Goal: Task Accomplishment & Management: Manage account settings

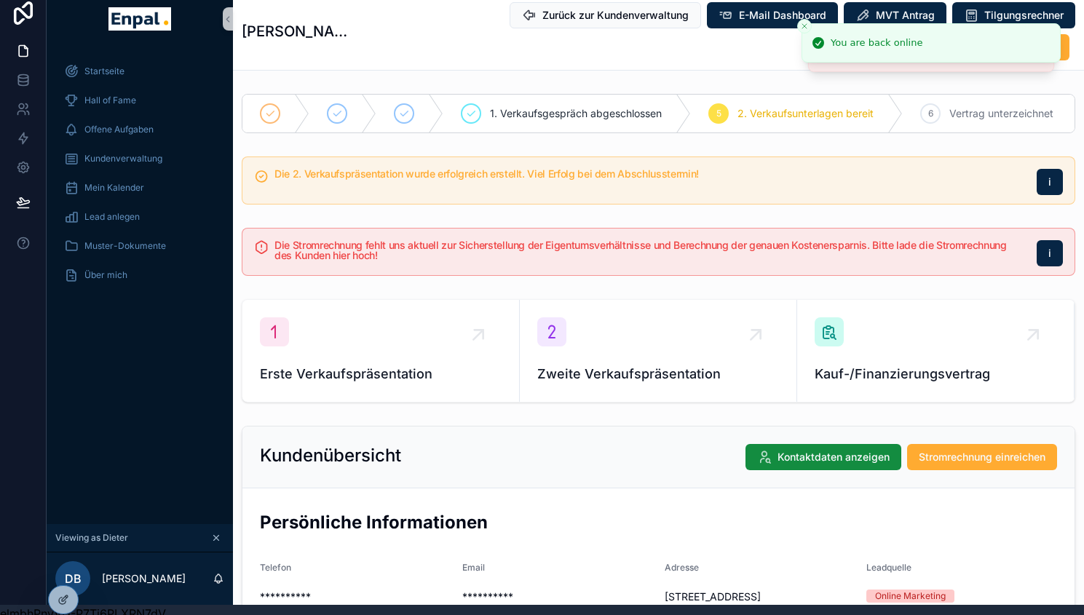
scroll to position [1147, 0]
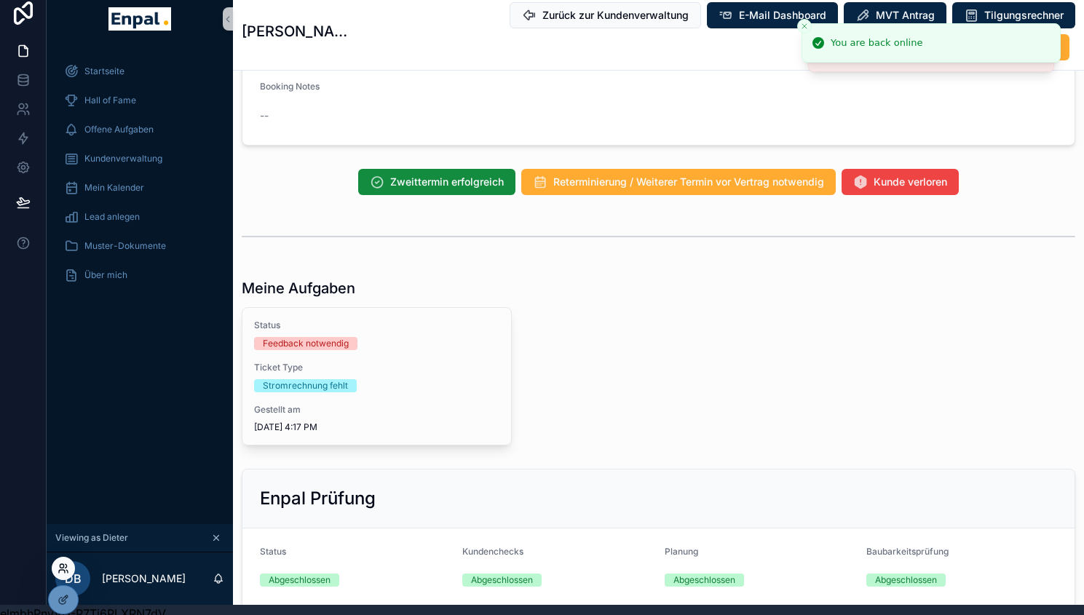
click at [68, 571] on icon at bounding box center [66, 571] width 1 height 3
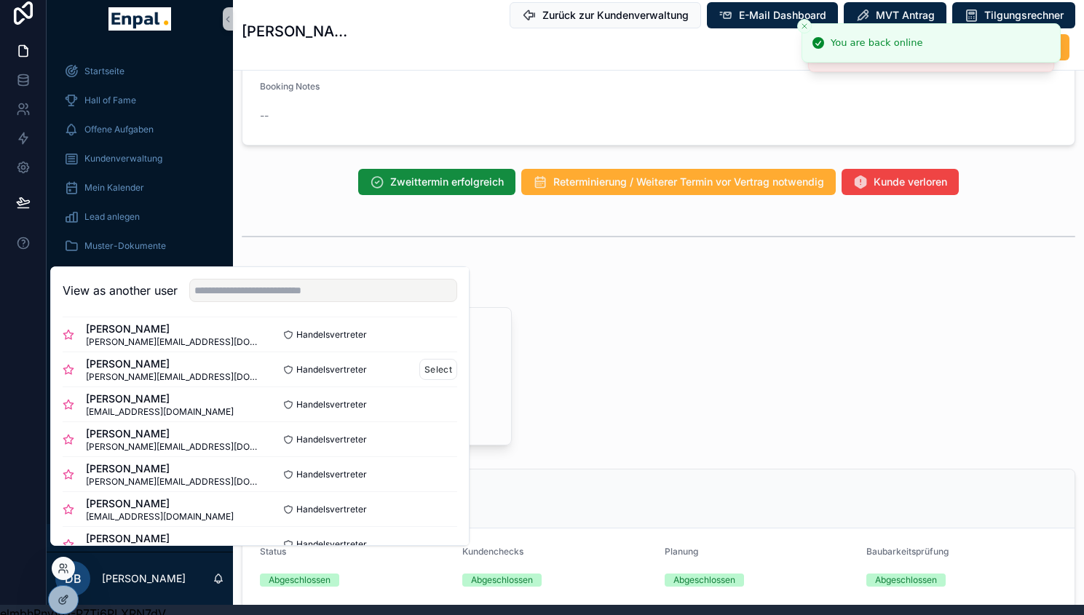
scroll to position [108, 0]
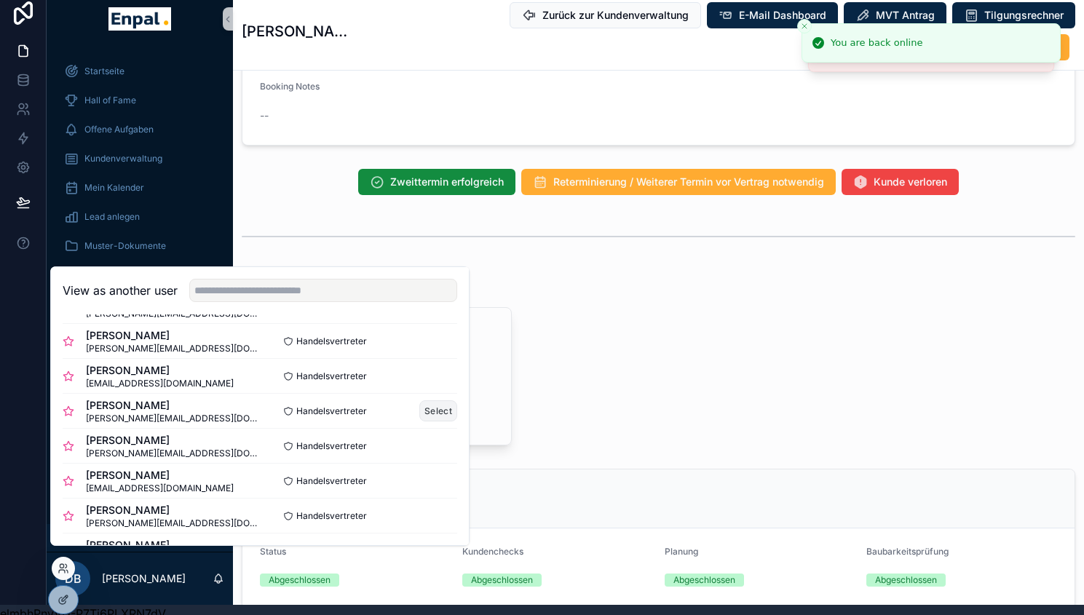
click at [421, 422] on button "Select" at bounding box center [439, 411] width 38 height 21
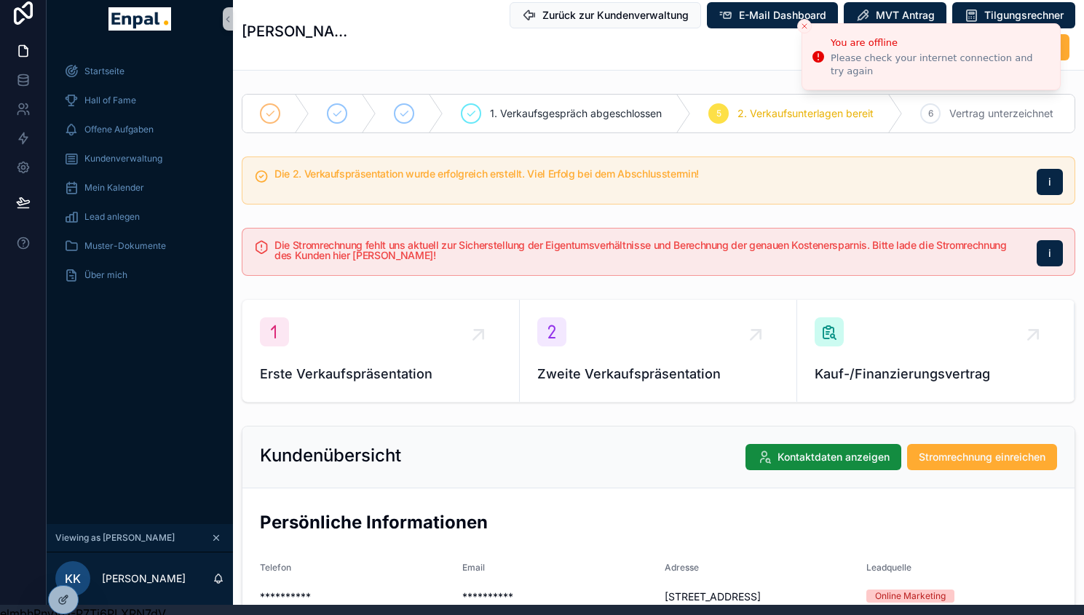
scroll to position [10, 0]
click at [129, 154] on span "Kundenverwaltung" at bounding box center [123, 159] width 78 height 12
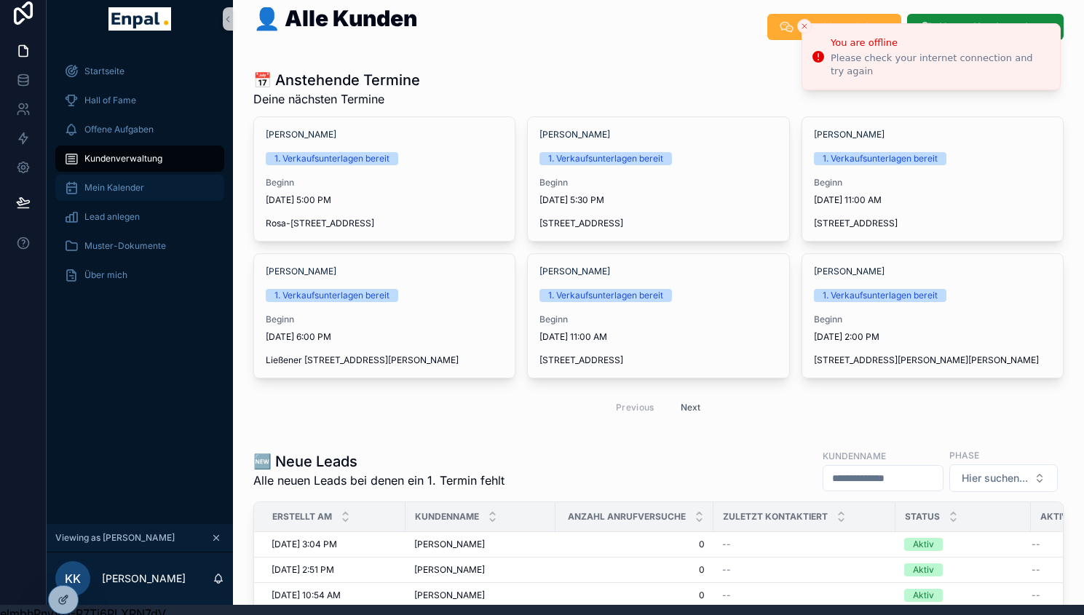
click at [143, 190] on span "Mein Kalender" at bounding box center [114, 188] width 60 height 12
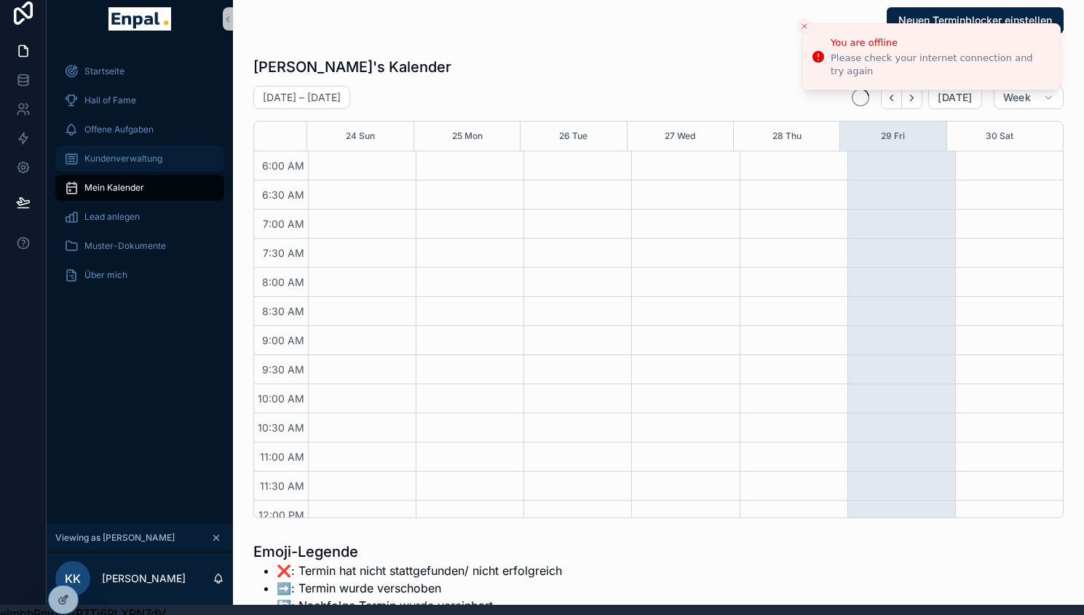
scroll to position [350, 0]
click at [144, 165] on div "Kundenverwaltung" at bounding box center [139, 158] width 151 height 23
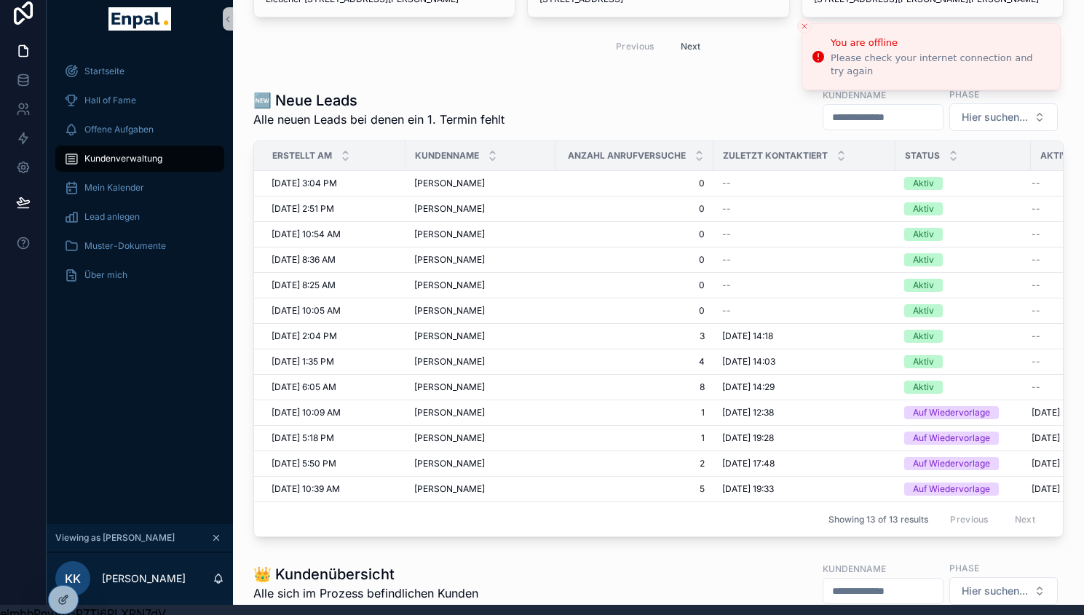
scroll to position [371, 0]
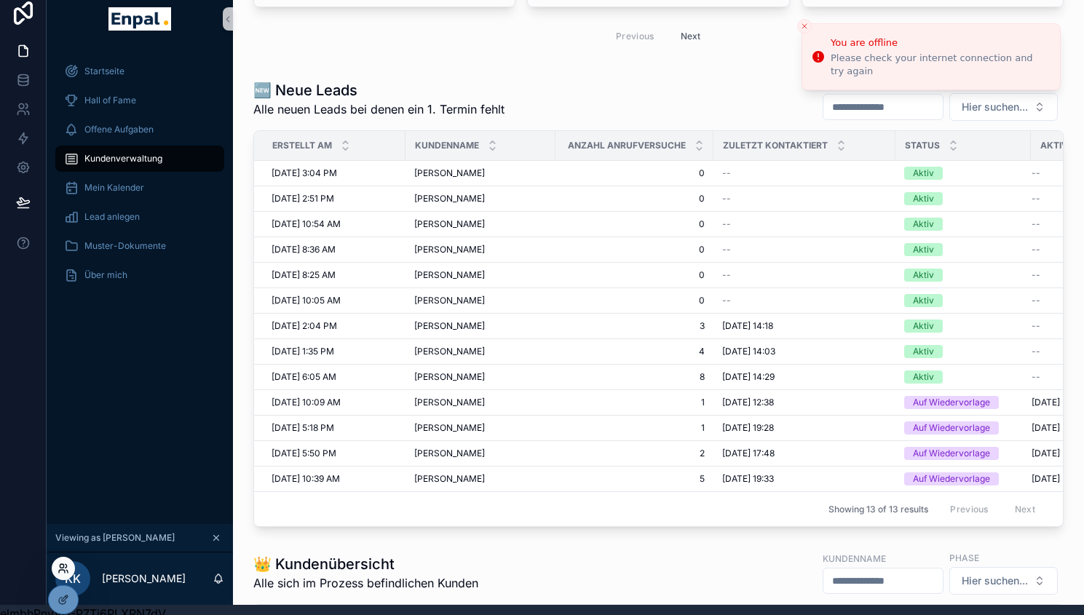
click at [63, 569] on icon at bounding box center [64, 569] width 12 height 12
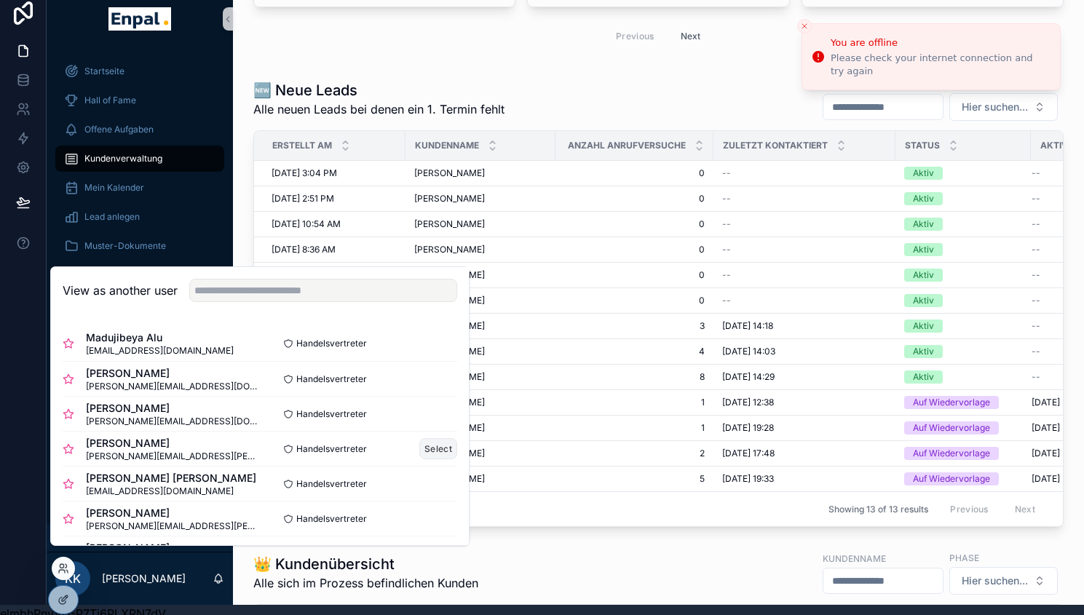
click at [430, 459] on button "Select" at bounding box center [439, 448] width 38 height 21
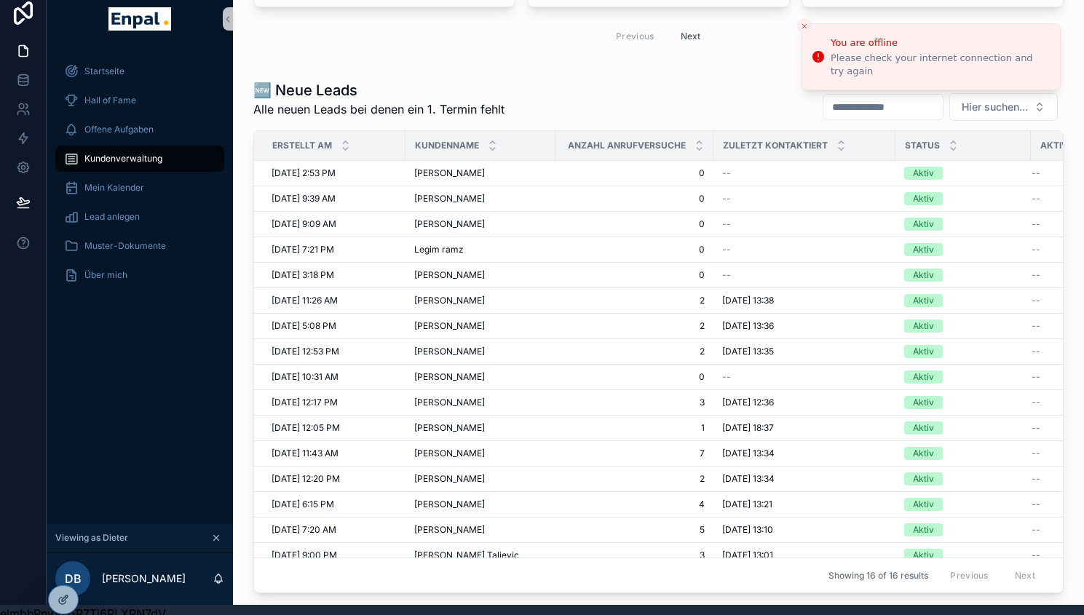
click at [241, 201] on div "👤 Alle Kunden Enpal kontaktieren Neuen Kunden anlegen 📅 Anstehende Termine Dein…" at bounding box center [658, 604] width 851 height 1973
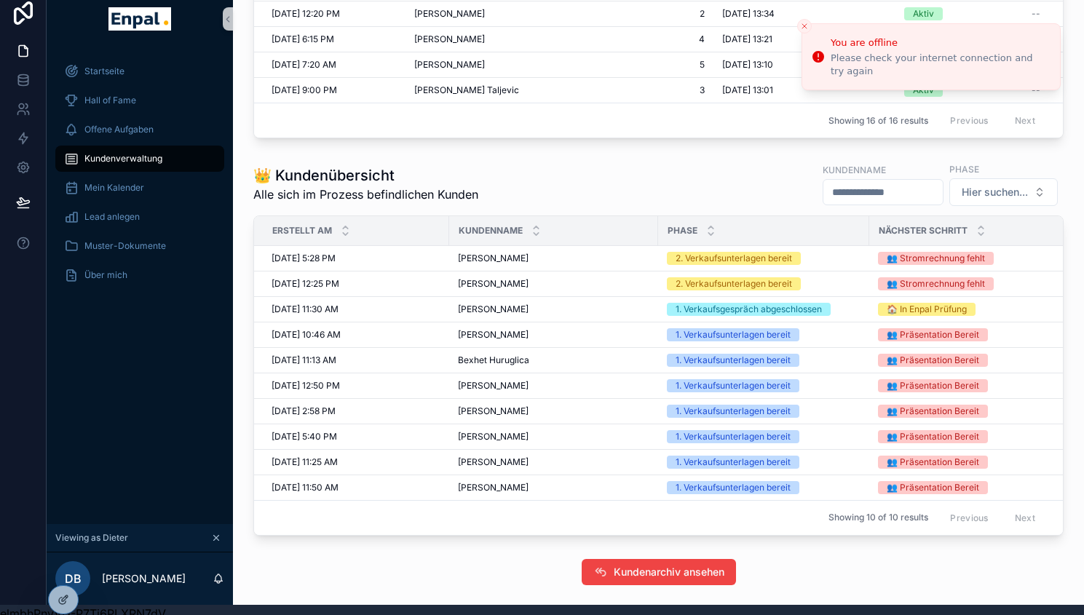
scroll to position [838, 0]
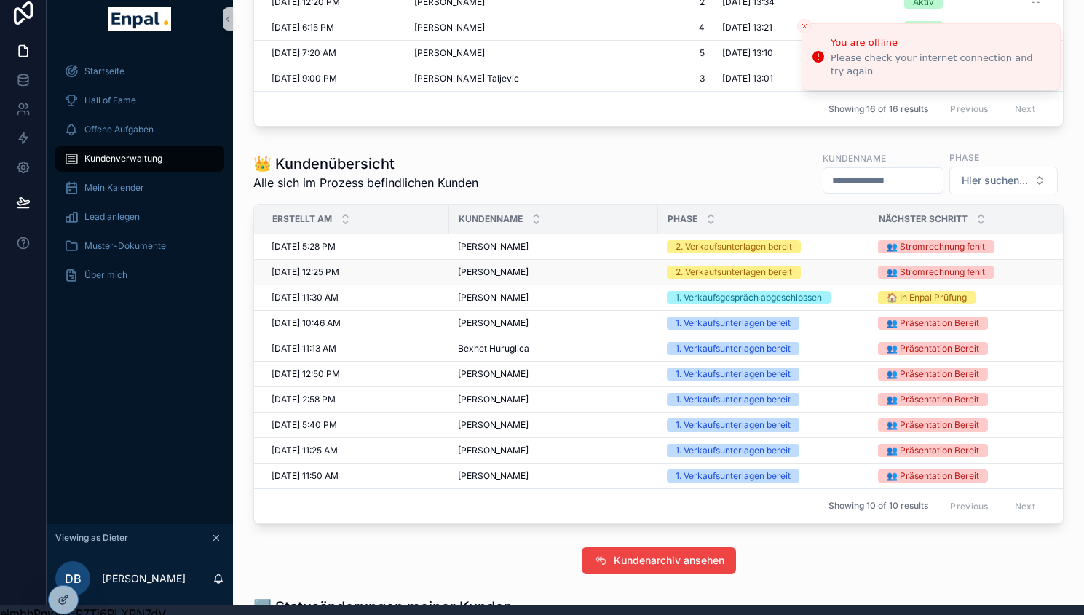
click at [504, 278] on span "[PERSON_NAME]" at bounding box center [493, 273] width 71 height 12
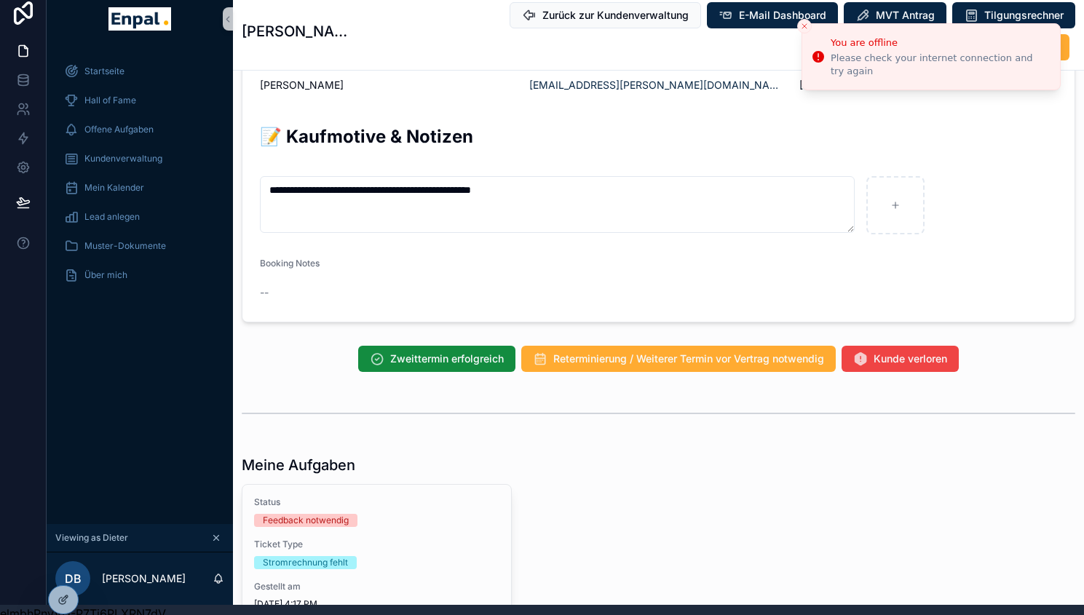
scroll to position [1013, 0]
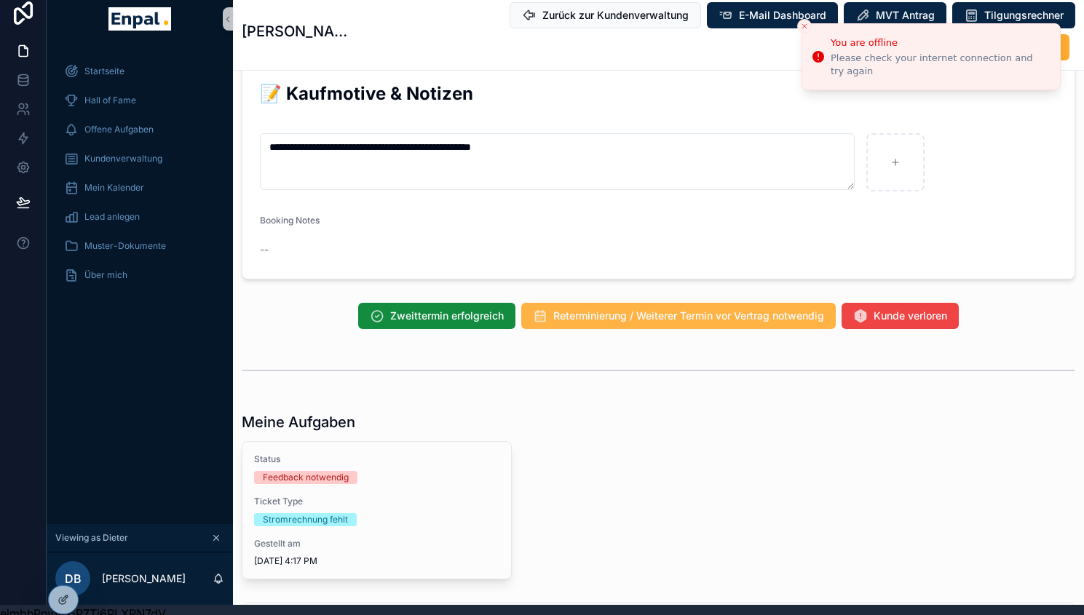
click at [594, 323] on span "Reterminierung / Weiterer Termin vor Vertrag notwendig" at bounding box center [689, 316] width 271 height 15
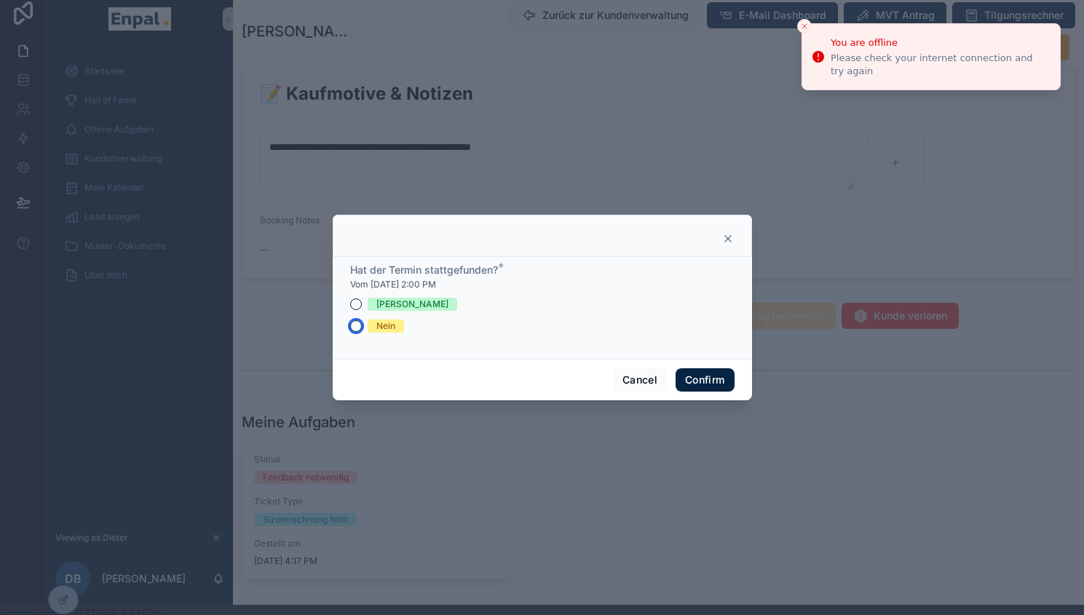
click at [355, 331] on button "Nein" at bounding box center [356, 326] width 12 height 12
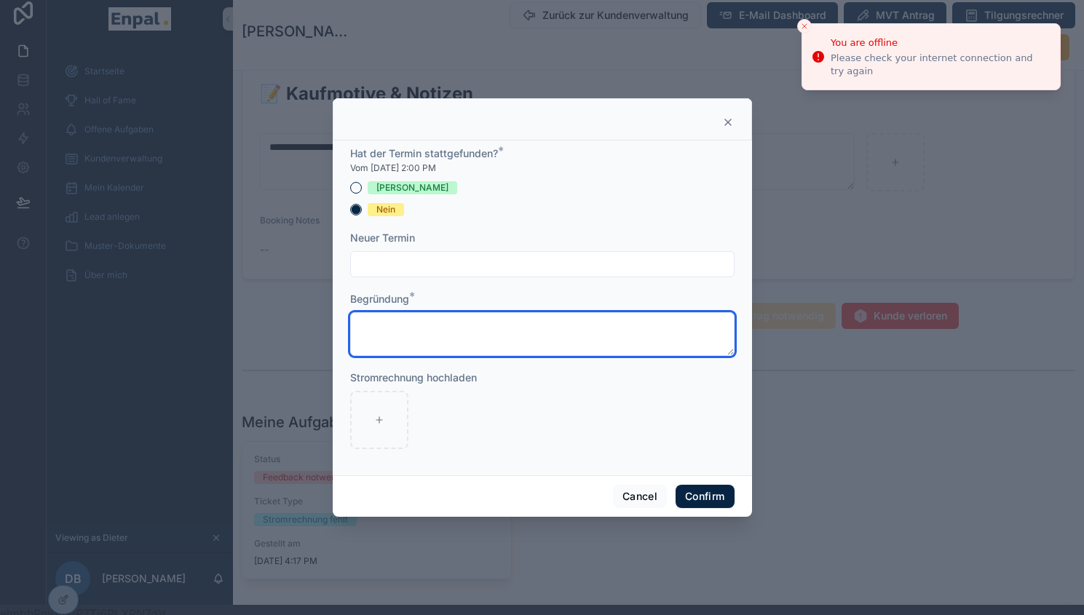
click at [410, 350] on textarea at bounding box center [542, 334] width 385 height 44
type textarea "**********"
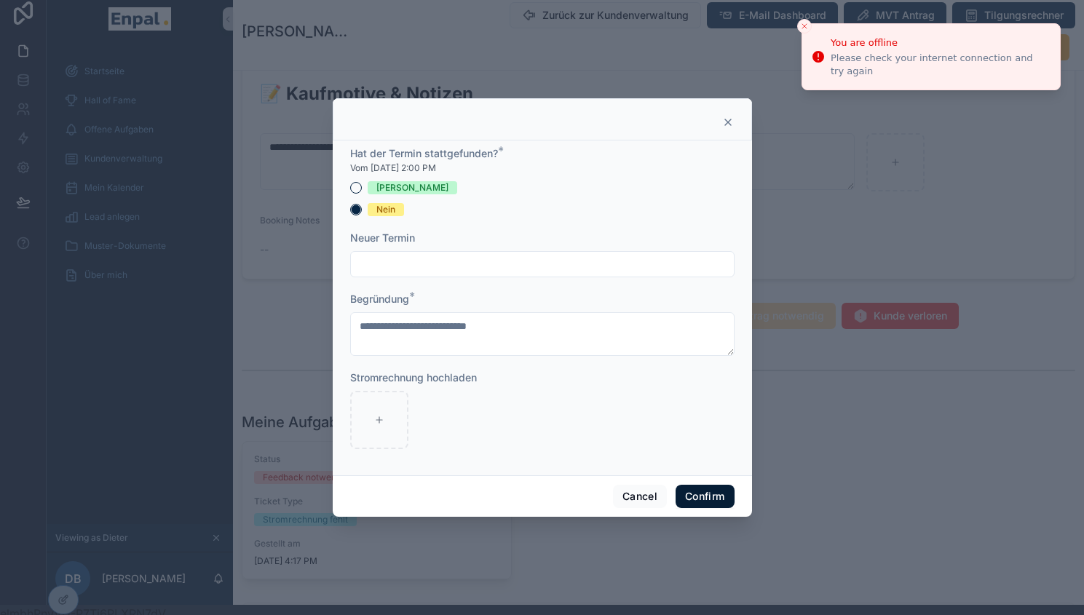
click at [693, 503] on button "Confirm" at bounding box center [705, 496] width 58 height 23
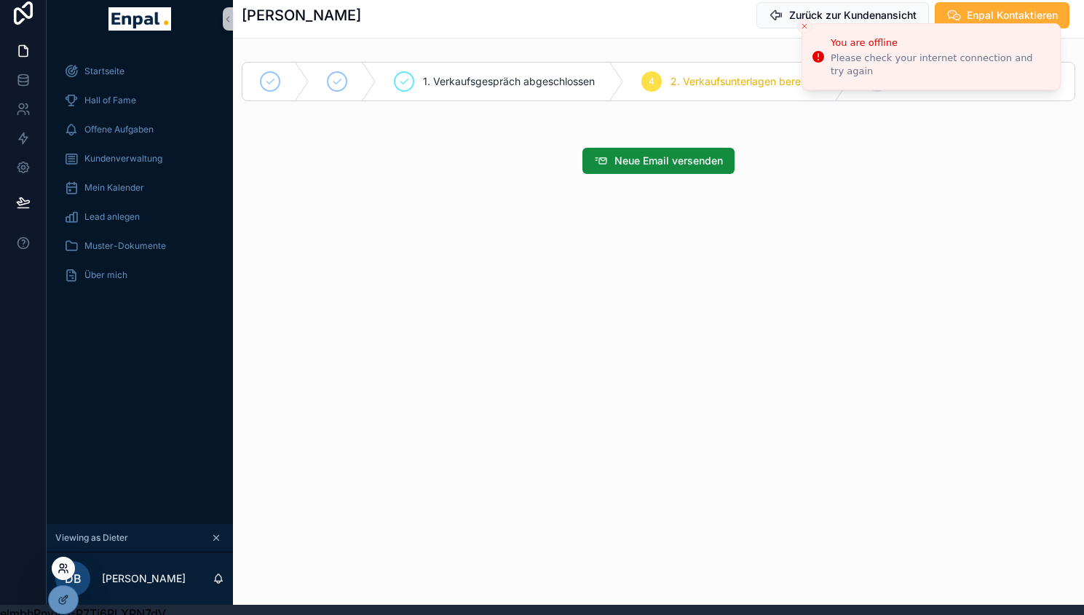
click at [64, 567] on icon at bounding box center [64, 569] width 12 height 12
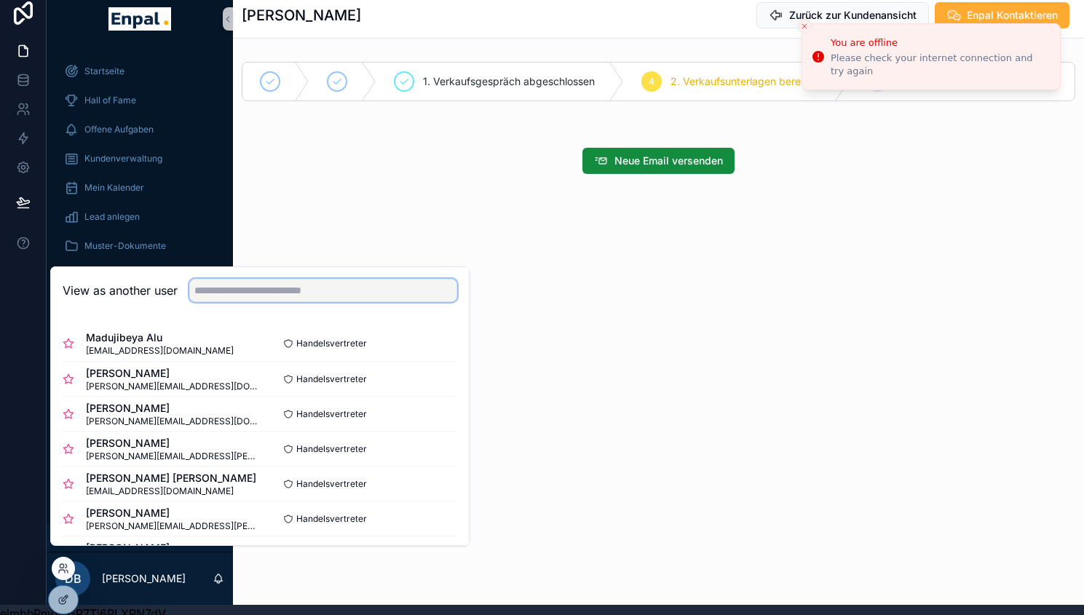
click at [339, 294] on input "text" at bounding box center [323, 290] width 268 height 23
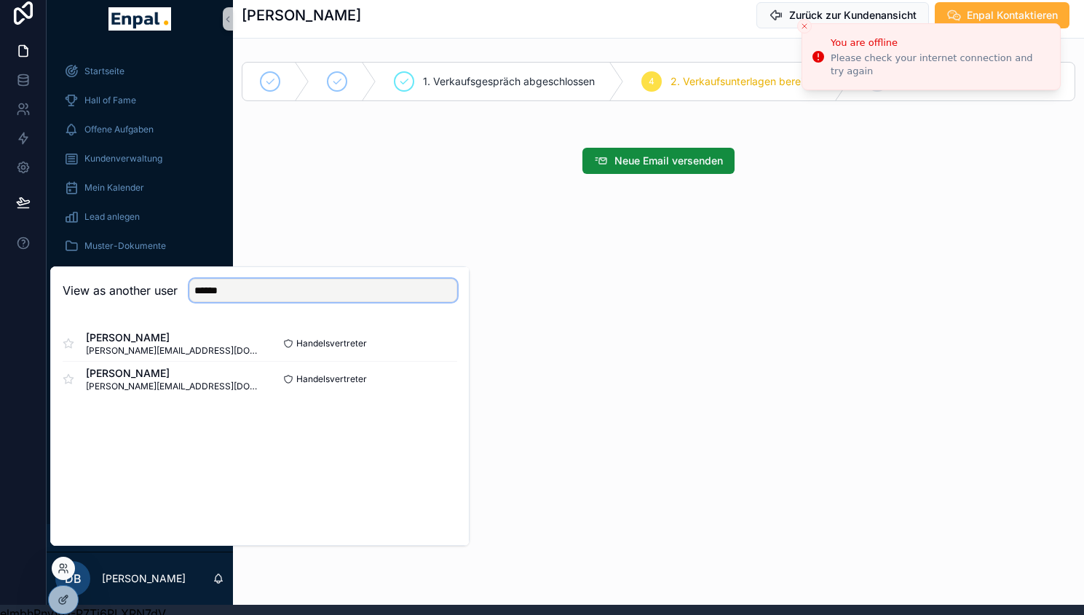
type input "******"
click at [135, 428] on div "View as another user ****** [PERSON_NAME] [PERSON_NAME][EMAIL_ADDRESS][DOMAIN_N…" at bounding box center [260, 407] width 420 height 280
click at [70, 385] on icon at bounding box center [69, 380] width 12 height 12
click at [207, 298] on input "******" at bounding box center [323, 290] width 268 height 23
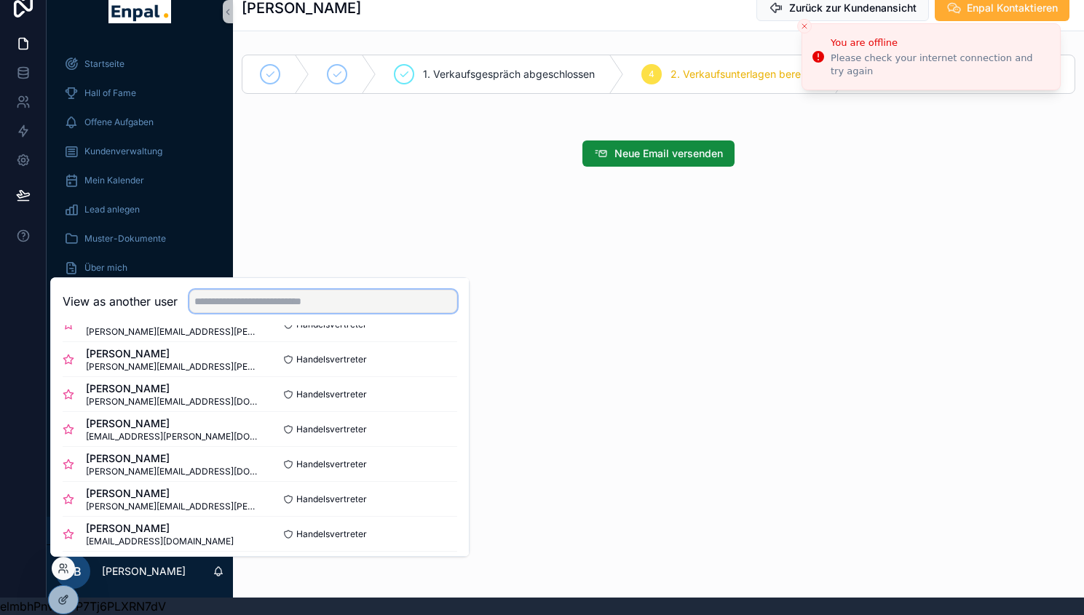
scroll to position [206, 0]
click at [420, 398] on button "Select" at bounding box center [439, 393] width 38 height 21
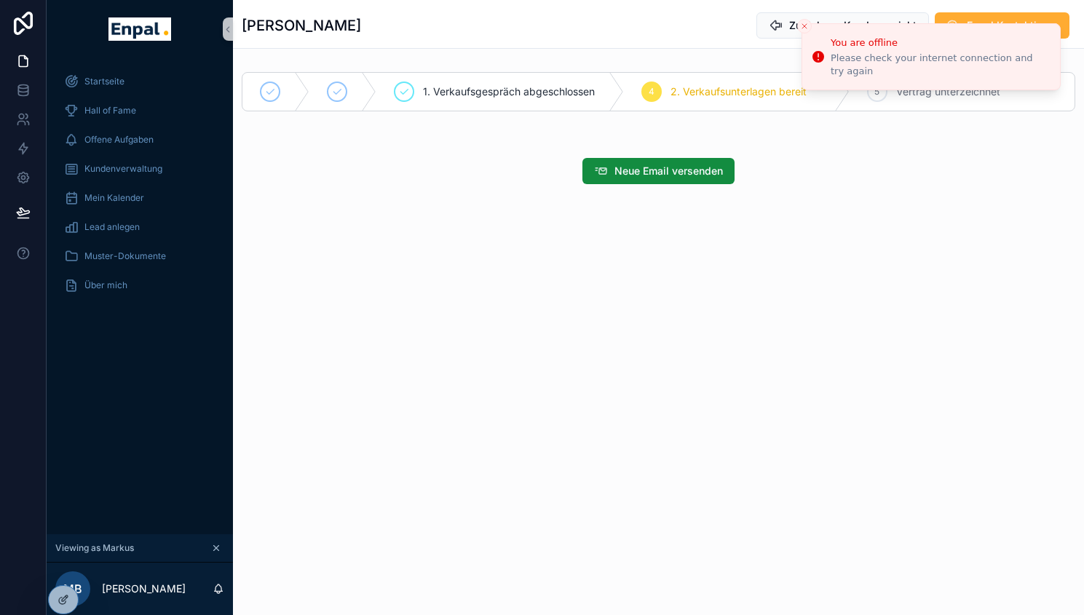
scroll to position [28, 0]
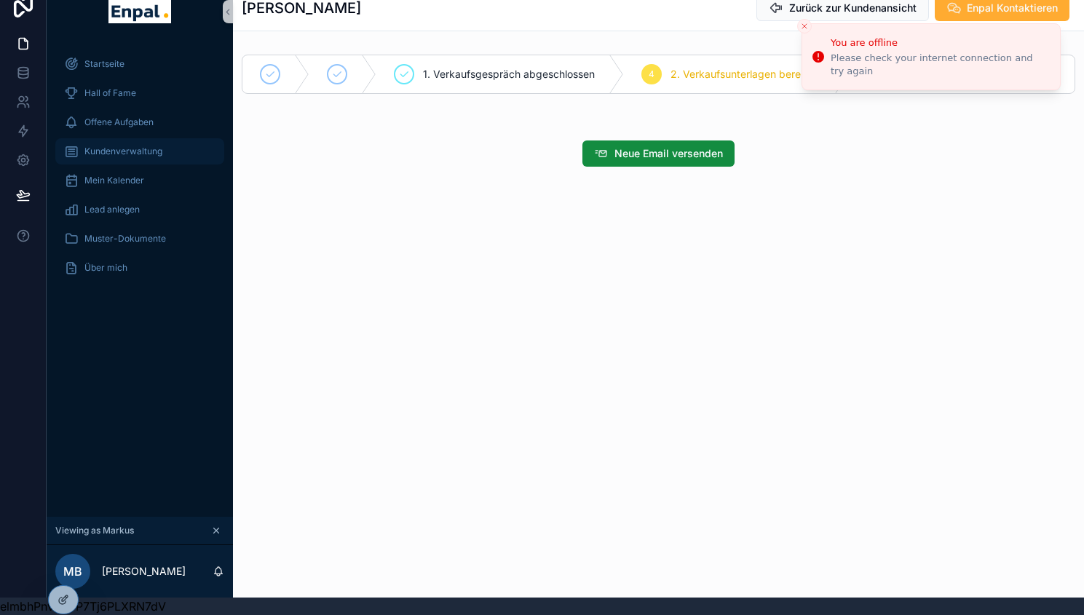
click at [160, 146] on span "Kundenverwaltung" at bounding box center [123, 152] width 78 height 12
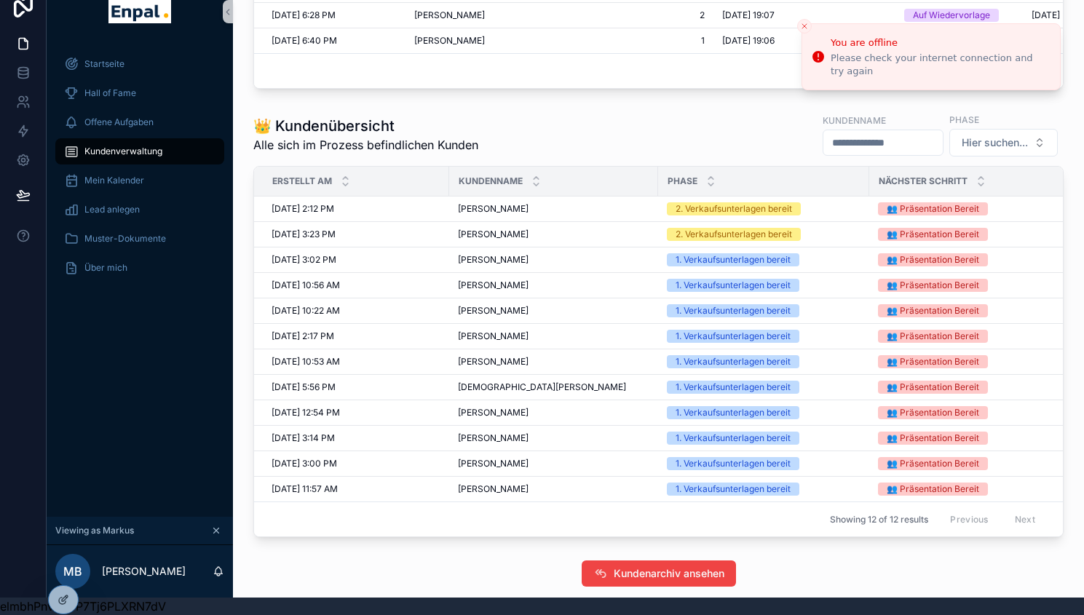
scroll to position [664, 0]
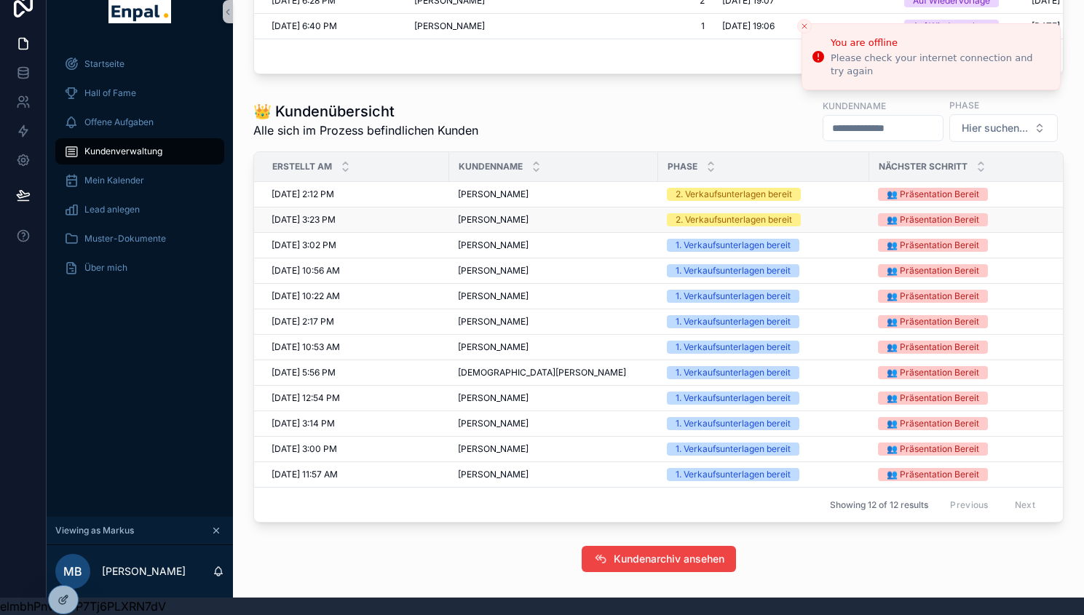
click at [491, 214] on span "Ludwig Doblinger" at bounding box center [493, 220] width 71 height 12
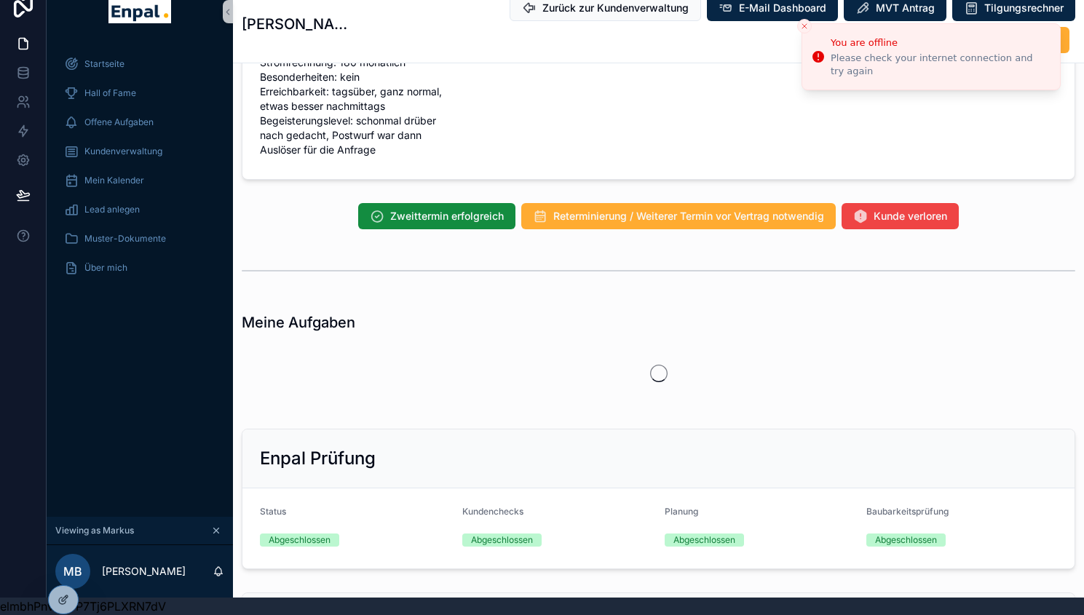
scroll to position [1321, 0]
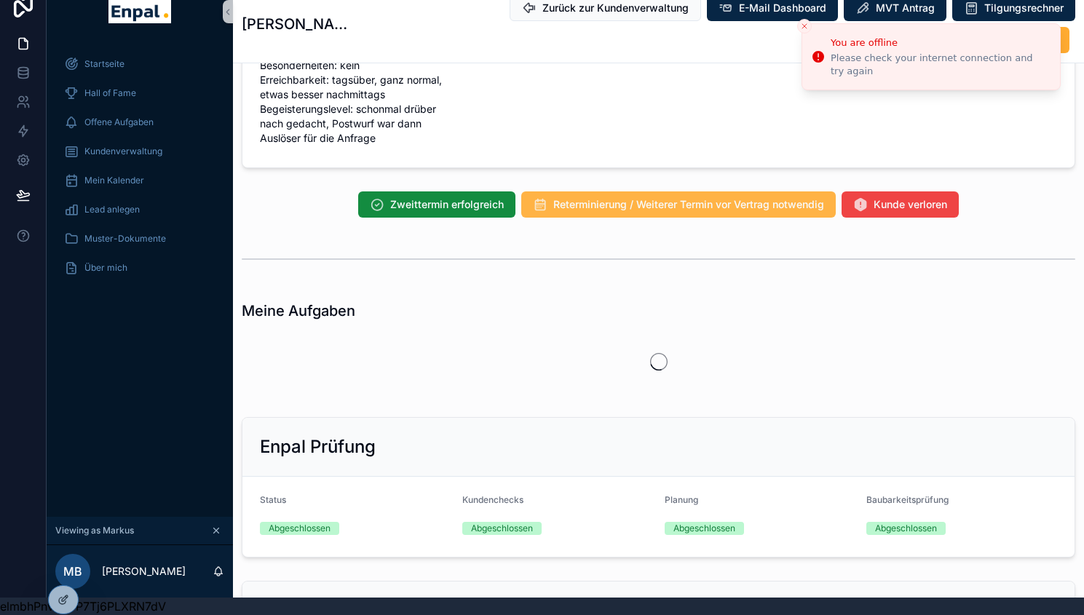
click at [608, 205] on button "Reterminierung / Weiterer Termin vor Vertrag notwendig" at bounding box center [678, 205] width 315 height 26
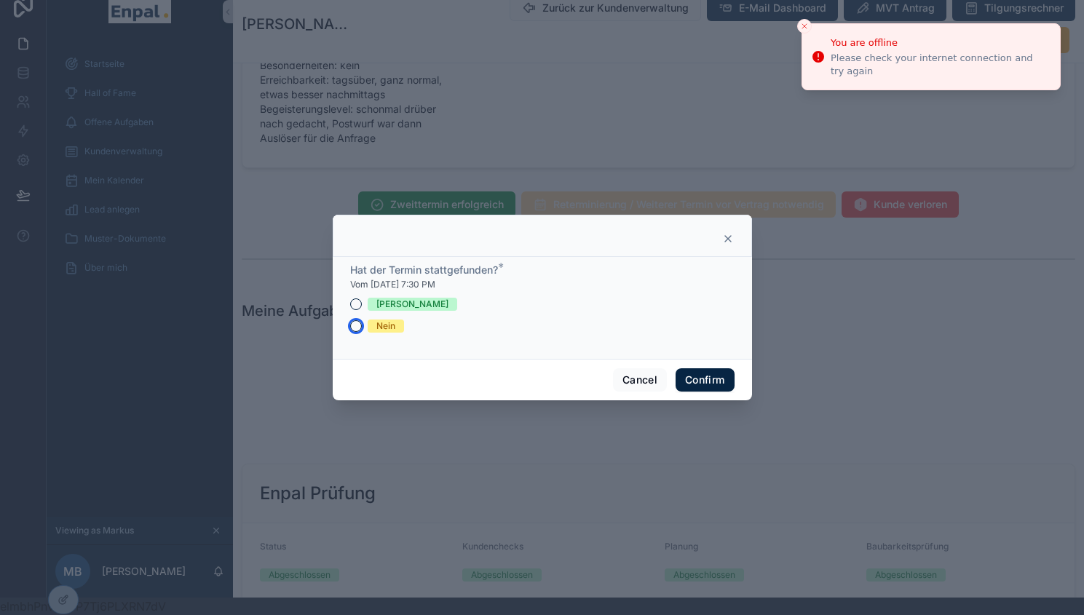
click at [355, 332] on button "Nein" at bounding box center [356, 326] width 12 height 12
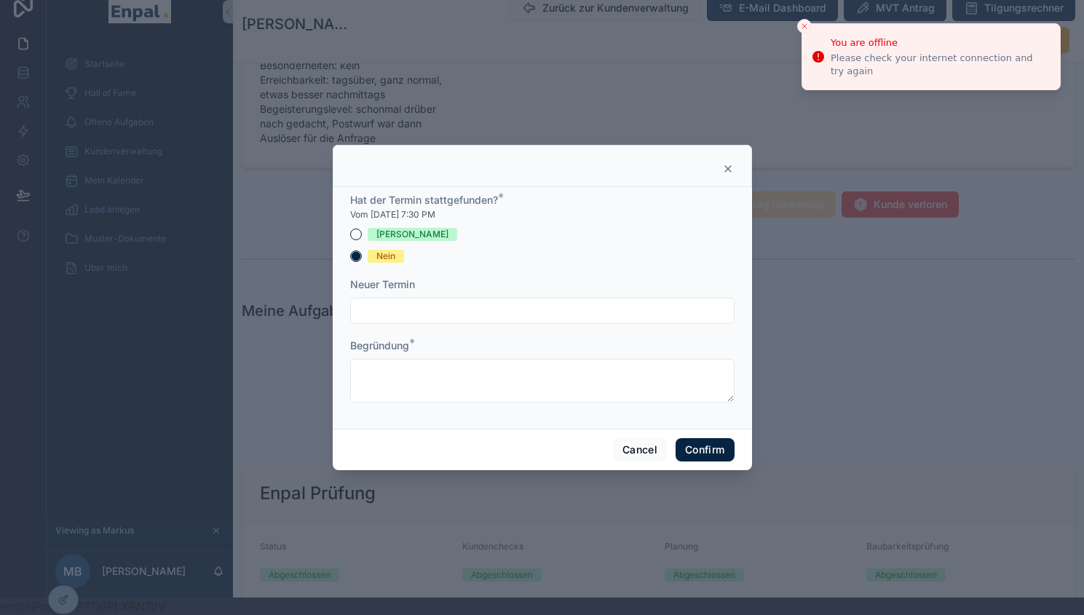
click at [441, 318] on input "text" at bounding box center [542, 311] width 383 height 20
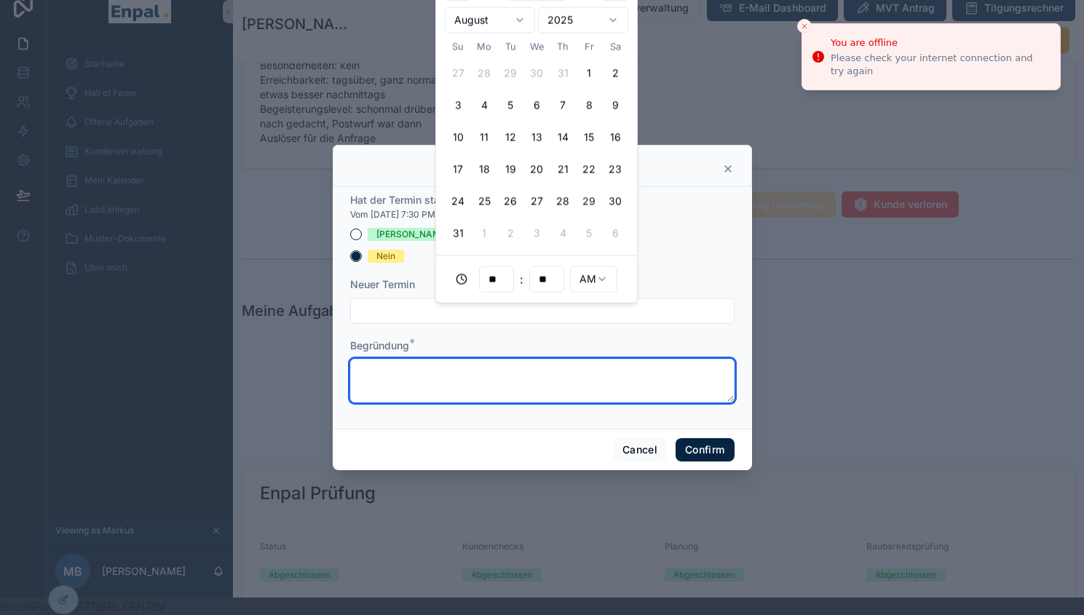
click at [420, 382] on textarea at bounding box center [542, 381] width 385 height 44
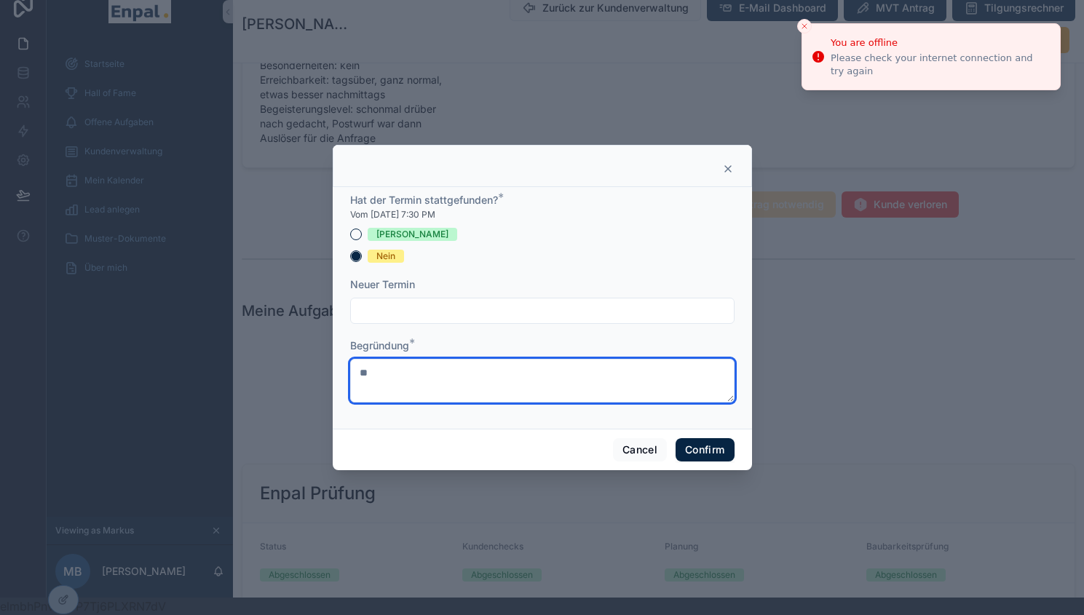
type textarea "*"
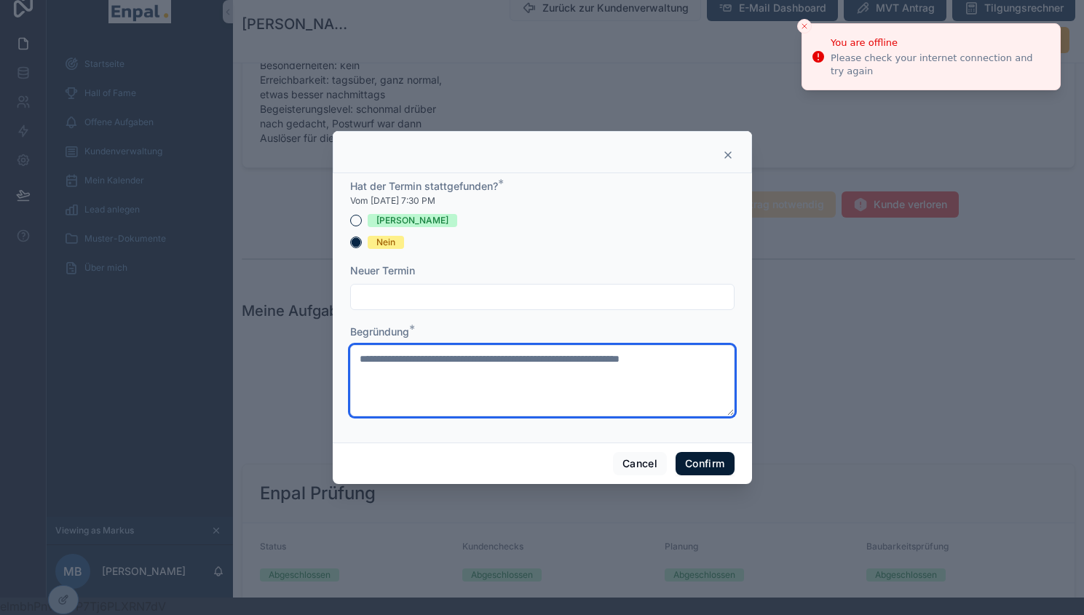
type textarea "**********"
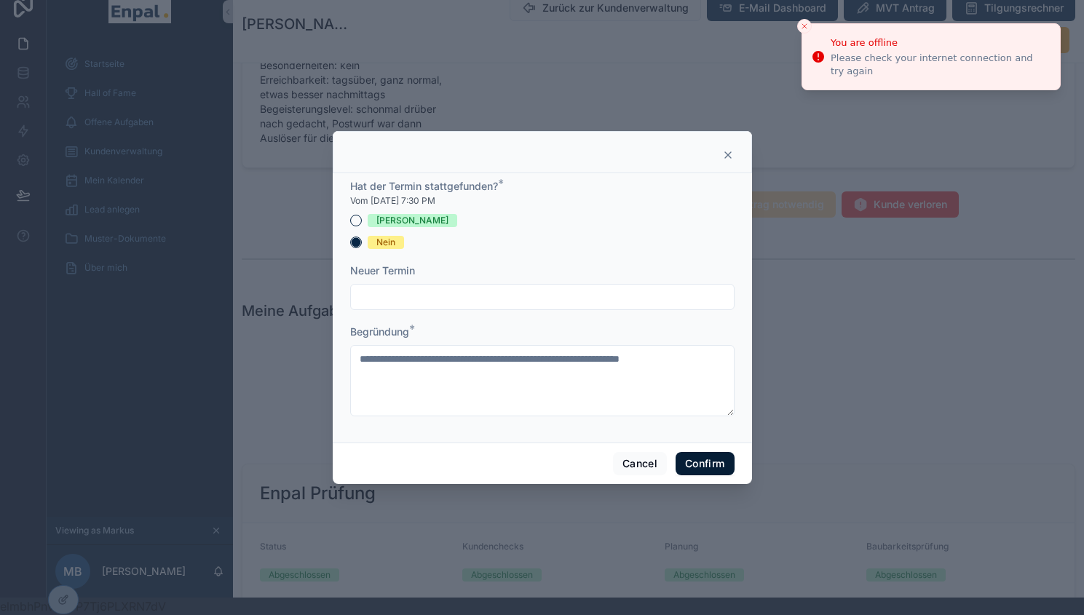
click at [717, 473] on button "Confirm" at bounding box center [705, 463] width 58 height 23
